Goal: Task Accomplishment & Management: Use online tool/utility

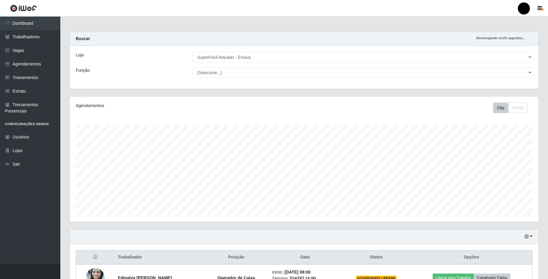
select select "407"
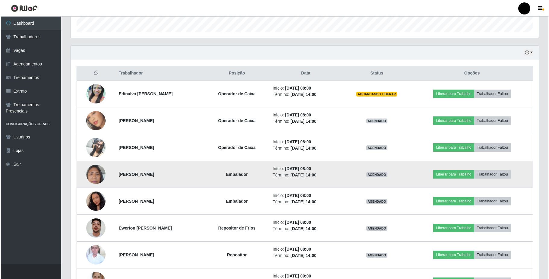
scroll to position [203, 0]
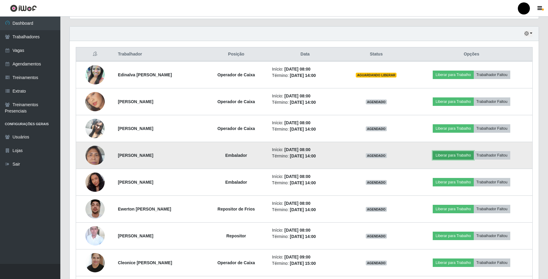
click at [450, 155] on button "Liberar para Trabalho" at bounding box center [452, 155] width 41 height 8
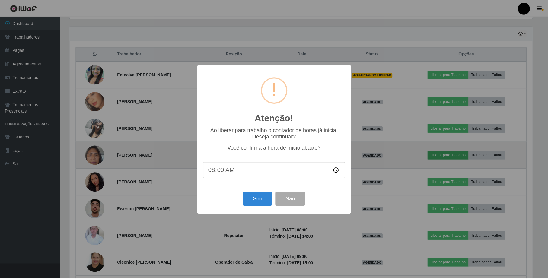
scroll to position [125, 464]
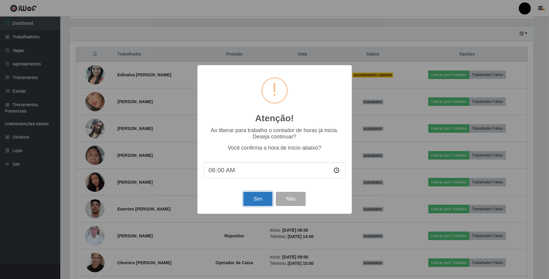
click at [260, 197] on button "Sim" at bounding box center [257, 199] width 29 height 14
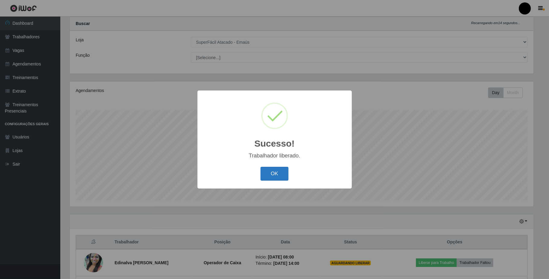
click at [274, 171] on button "OK" at bounding box center [275, 174] width 28 height 14
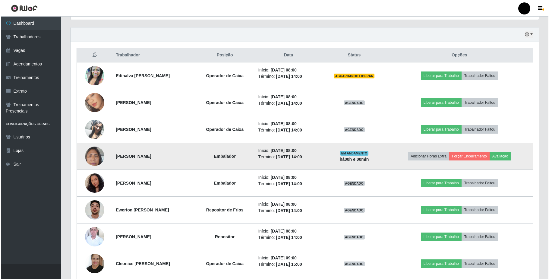
scroll to position [216, 0]
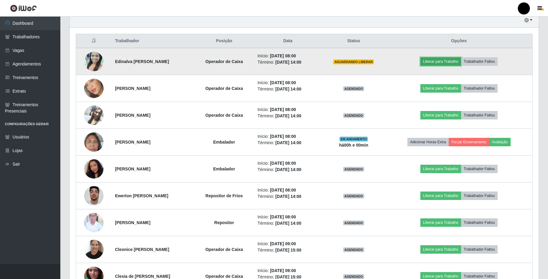
click at [438, 61] on button "Liberar para Trabalho" at bounding box center [440, 61] width 41 height 8
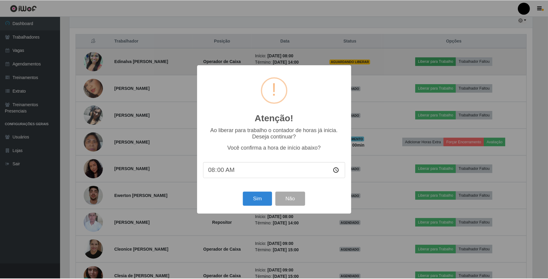
scroll to position [125, 464]
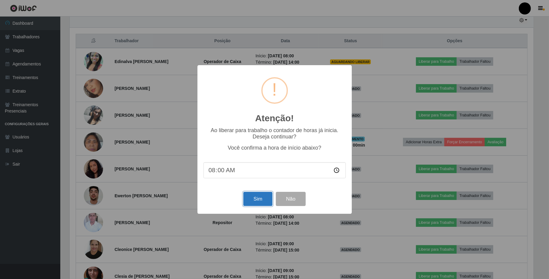
click at [258, 200] on button "Sim" at bounding box center [257, 199] width 29 height 14
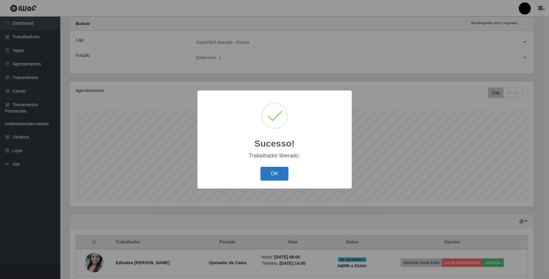
click at [277, 173] on button "OK" at bounding box center [275, 174] width 28 height 14
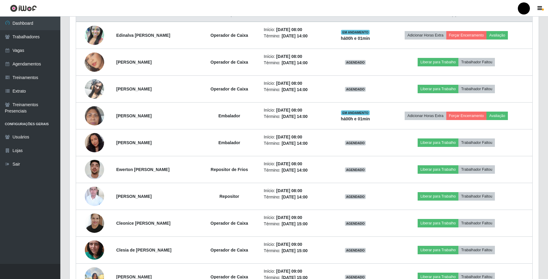
scroll to position [256, 0]
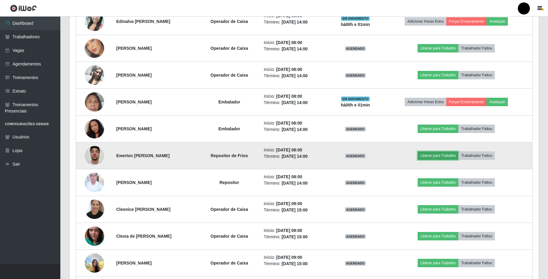
click at [434, 157] on button "Liberar para Trabalho" at bounding box center [437, 155] width 41 height 8
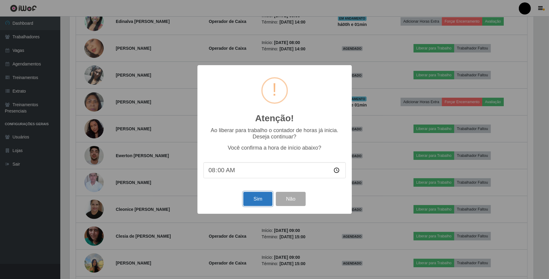
click at [256, 201] on button "Sim" at bounding box center [257, 199] width 29 height 14
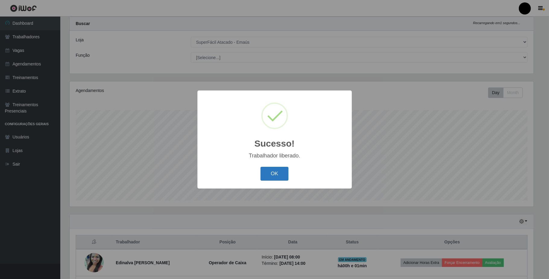
click at [270, 173] on button "OK" at bounding box center [275, 174] width 28 height 14
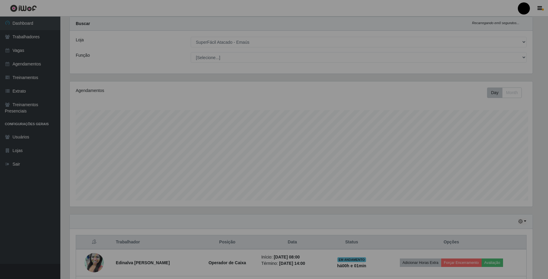
scroll to position [0, 0]
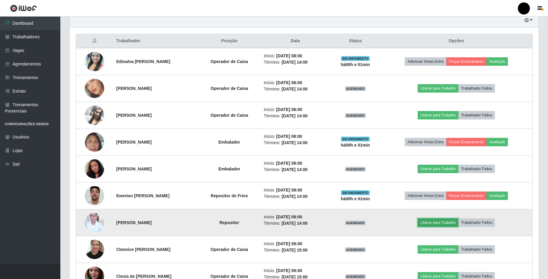
click at [434, 224] on button "Liberar para Trabalho" at bounding box center [437, 222] width 41 height 8
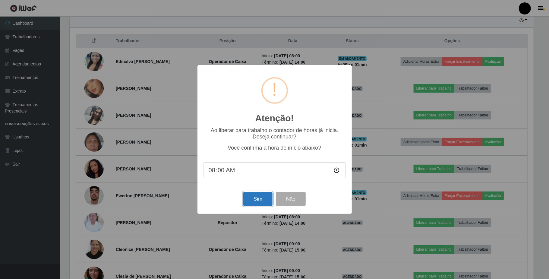
click at [264, 203] on button "Sim" at bounding box center [257, 199] width 29 height 14
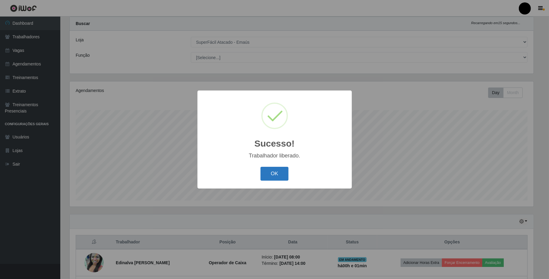
click at [278, 179] on button "OK" at bounding box center [275, 174] width 28 height 14
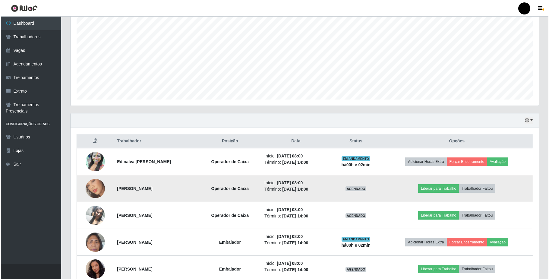
scroll to position [136, 0]
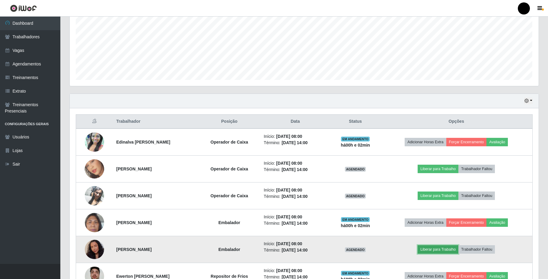
click at [434, 251] on button "Liberar para Trabalho" at bounding box center [437, 249] width 41 height 8
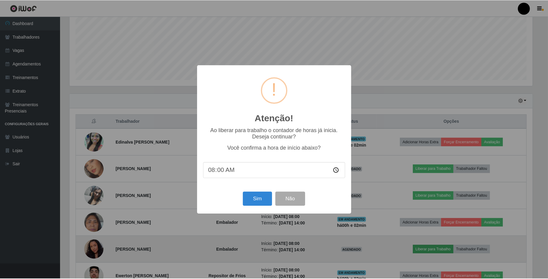
scroll to position [125, 464]
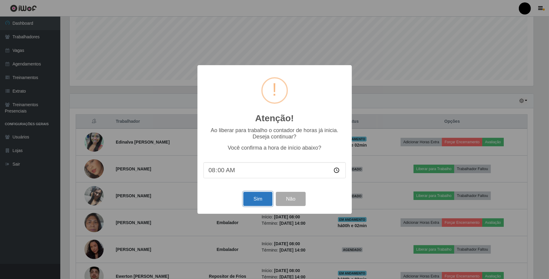
click at [254, 198] on button "Sim" at bounding box center [257, 199] width 29 height 14
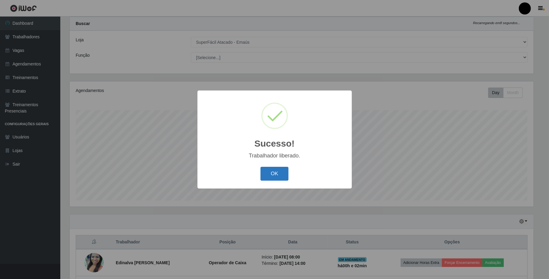
click at [266, 174] on button "OK" at bounding box center [275, 174] width 28 height 14
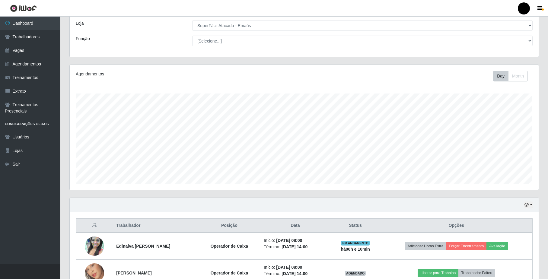
scroll to position [80, 0]
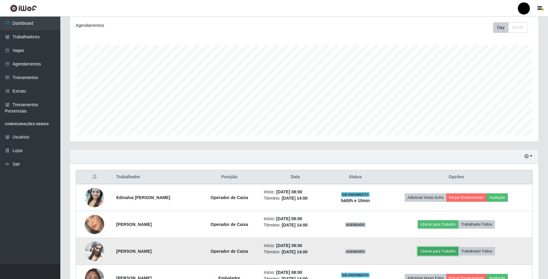
click at [434, 253] on button "Liberar para Trabalho" at bounding box center [437, 251] width 41 height 8
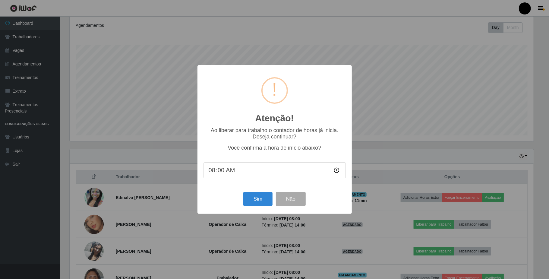
click at [337, 169] on input "08:00" at bounding box center [275, 170] width 142 height 16
click at [317, 203] on div "Sim Não" at bounding box center [275, 198] width 142 height 17
click at [262, 200] on button "Sim" at bounding box center [257, 199] width 29 height 14
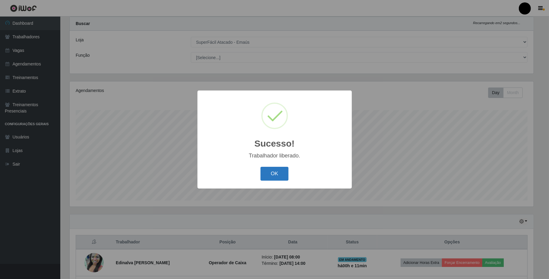
click at [276, 168] on button "OK" at bounding box center [275, 174] width 28 height 14
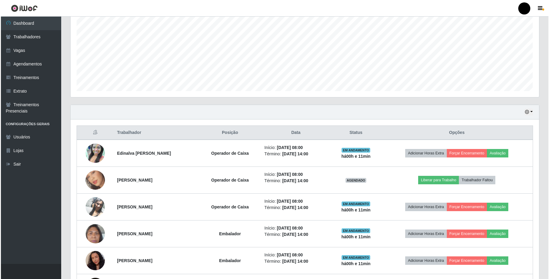
scroll to position [136, 0]
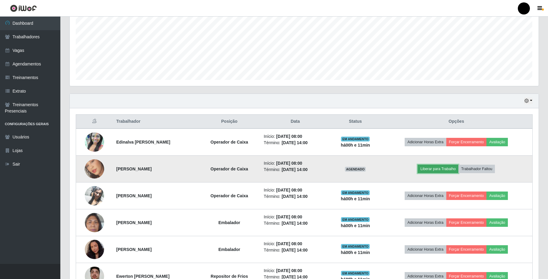
click at [440, 168] on button "Liberar para Trabalho" at bounding box center [437, 169] width 41 height 8
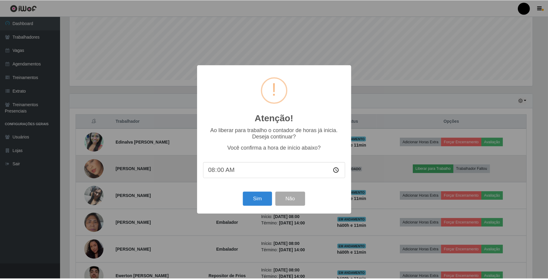
scroll to position [125, 464]
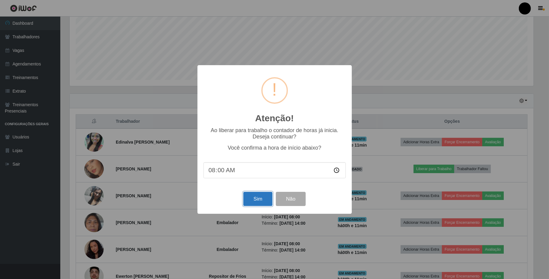
click at [263, 199] on button "Sim" at bounding box center [257, 199] width 29 height 14
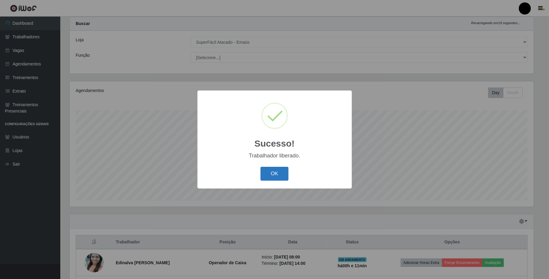
click at [277, 177] on button "OK" at bounding box center [275, 174] width 28 height 14
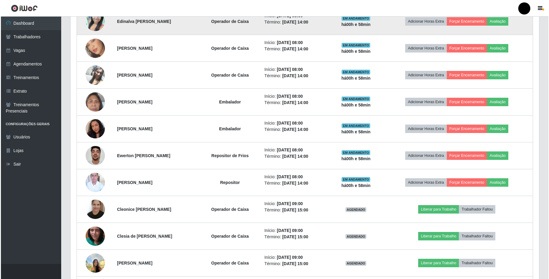
scroll to position [297, 0]
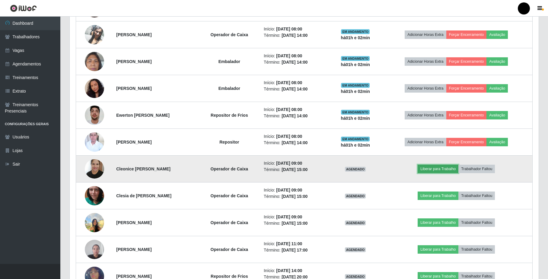
click at [438, 172] on button "Liberar para Trabalho" at bounding box center [437, 169] width 41 height 8
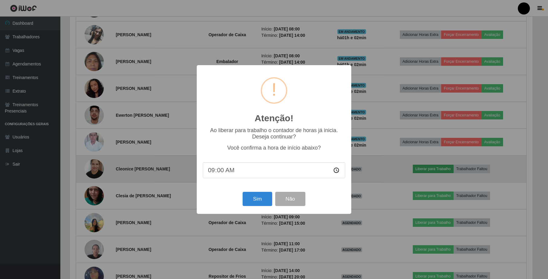
scroll to position [125, 464]
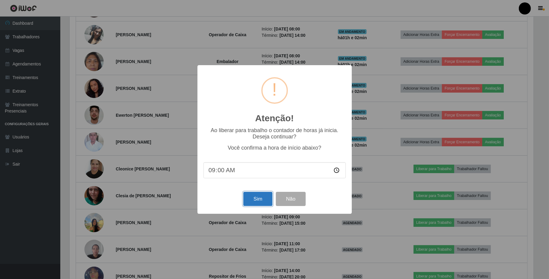
click at [261, 198] on button "Sim" at bounding box center [257, 199] width 29 height 14
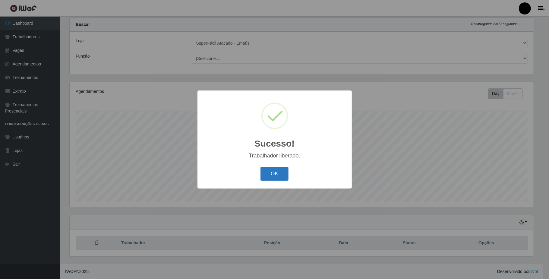
click at [283, 171] on button "OK" at bounding box center [275, 174] width 28 height 14
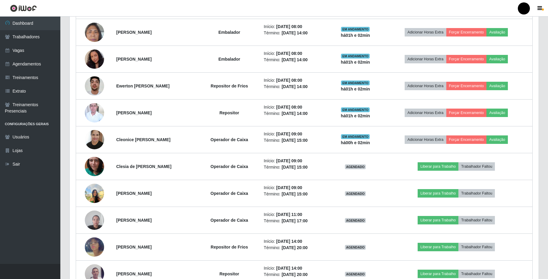
scroll to position [337, 0]
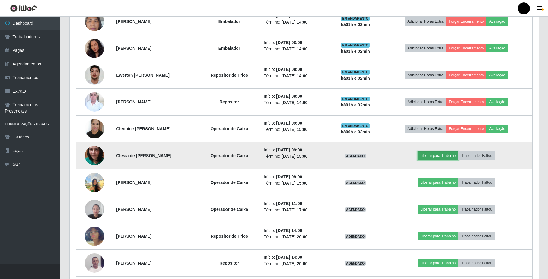
click at [436, 157] on button "Liberar para Trabalho" at bounding box center [437, 155] width 41 height 8
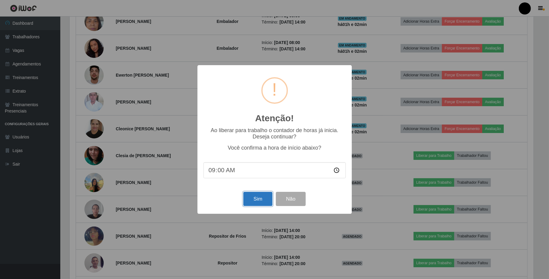
click at [255, 196] on button "Sim" at bounding box center [257, 199] width 29 height 14
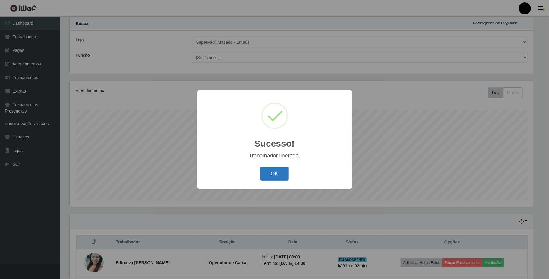
click at [274, 174] on button "OK" at bounding box center [275, 174] width 28 height 14
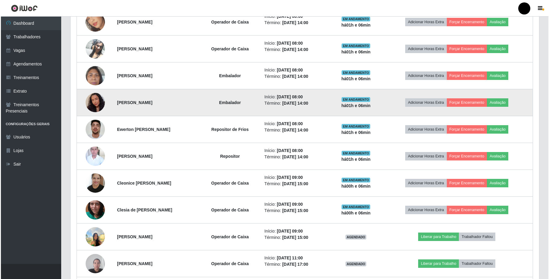
scroll to position [297, 0]
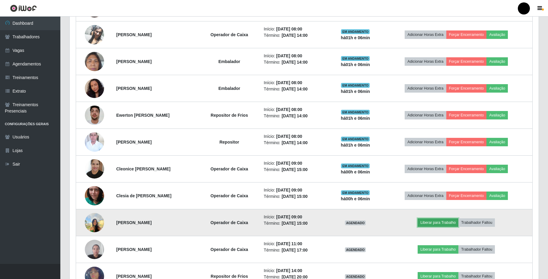
click at [431, 224] on button "Liberar para Trabalho" at bounding box center [437, 222] width 41 height 8
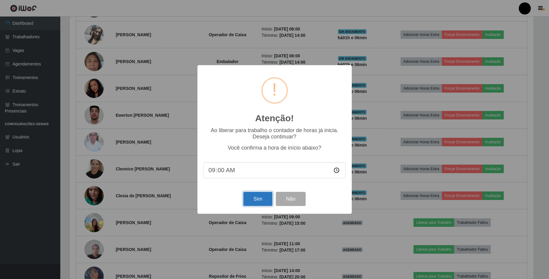
click at [257, 197] on button "Sim" at bounding box center [257, 199] width 29 height 14
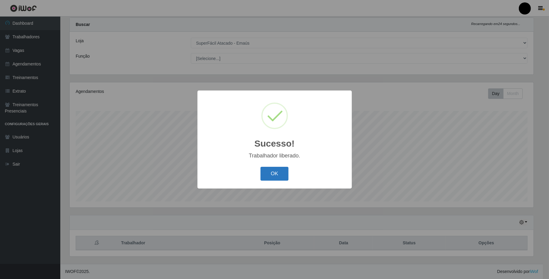
click at [267, 173] on button "OK" at bounding box center [275, 174] width 28 height 14
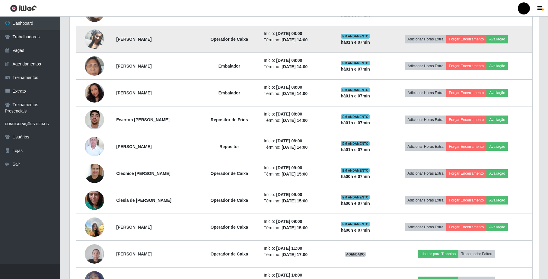
scroll to position [297, 0]
